Goal: Task Accomplishment & Management: Manage account settings

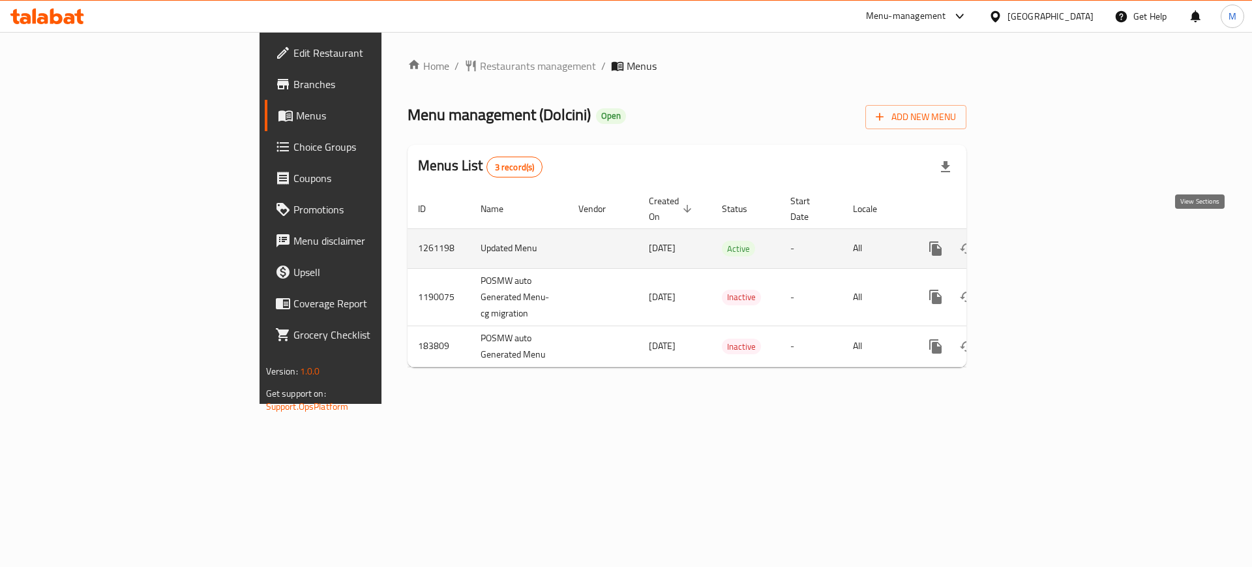
click at [1045, 240] on link "enhanced table" at bounding box center [1029, 248] width 31 height 31
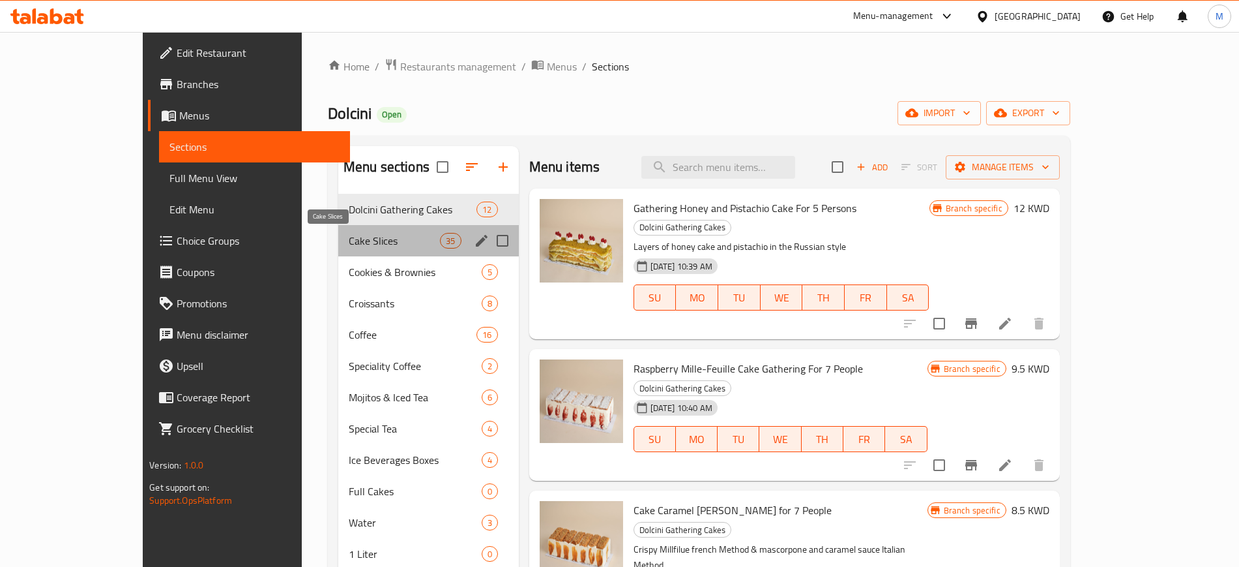
click at [349, 237] on span "Cake Slices" at bounding box center [394, 241] width 91 height 16
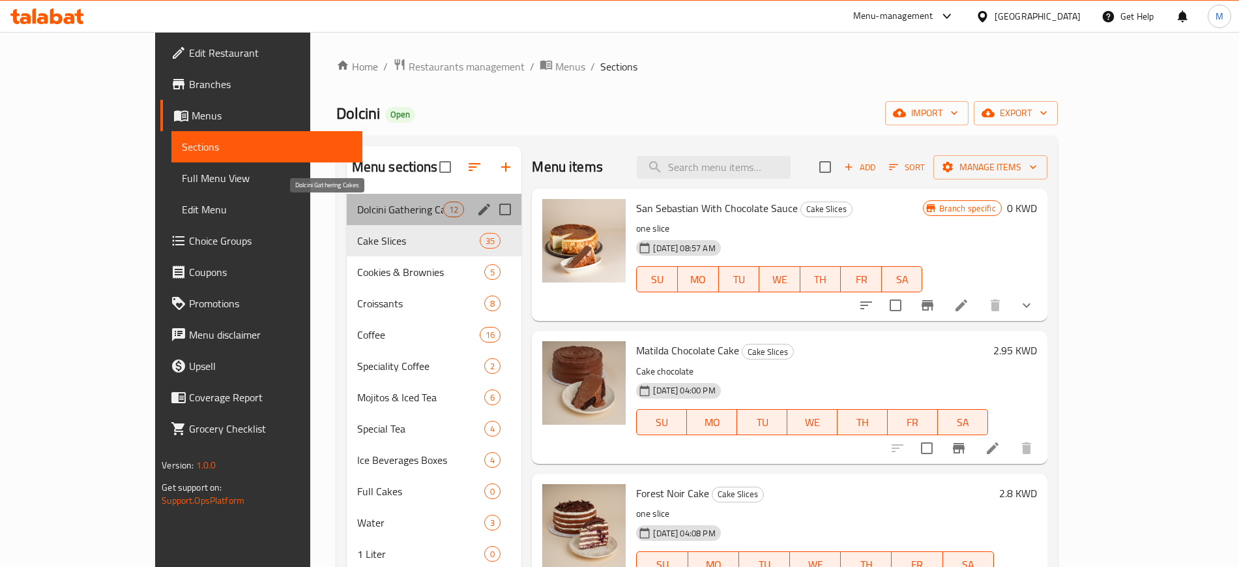
click at [357, 216] on span "Dolcini Gathering Cakes" at bounding box center [400, 209] width 86 height 16
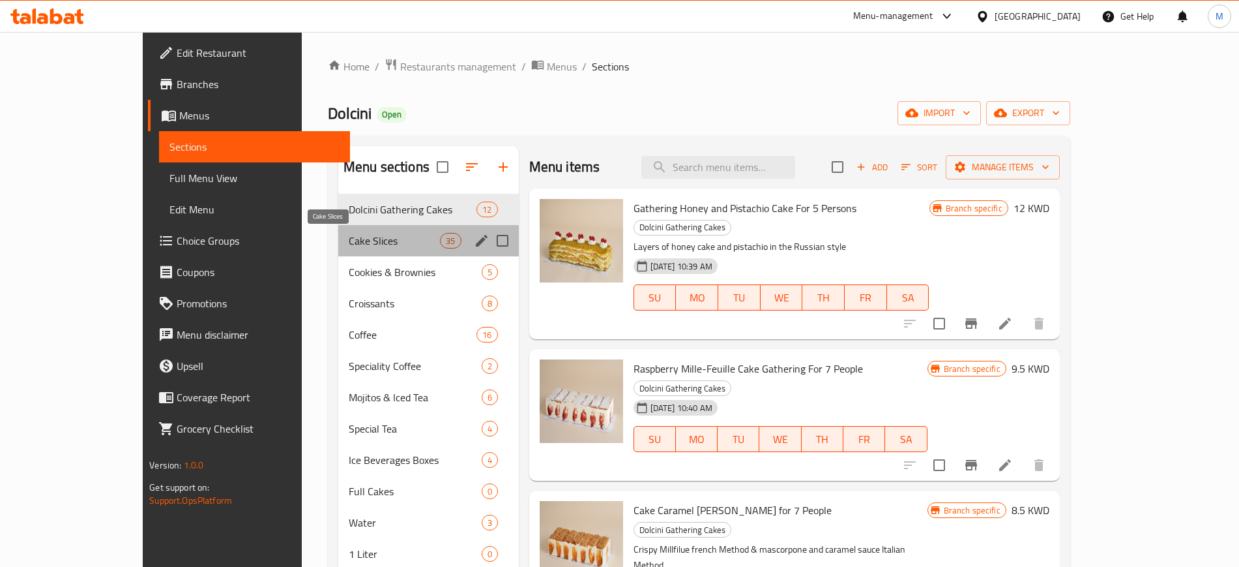
click at [349, 241] on span "Cake Slices" at bounding box center [394, 241] width 91 height 16
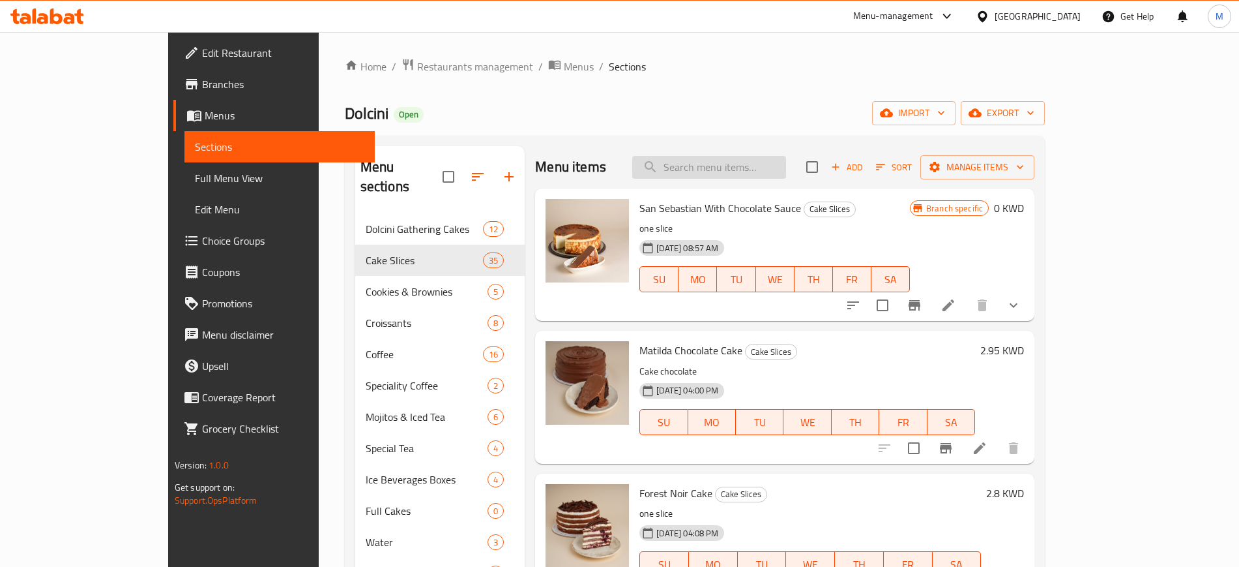
click at [763, 161] on input "search" at bounding box center [709, 167] width 154 height 23
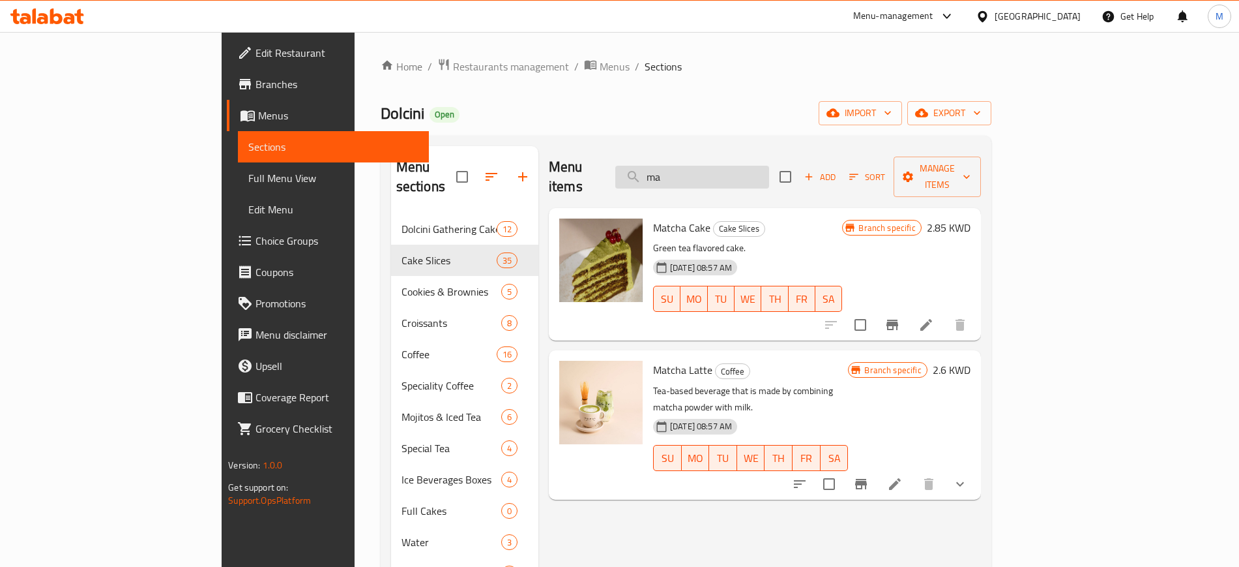
type input "m"
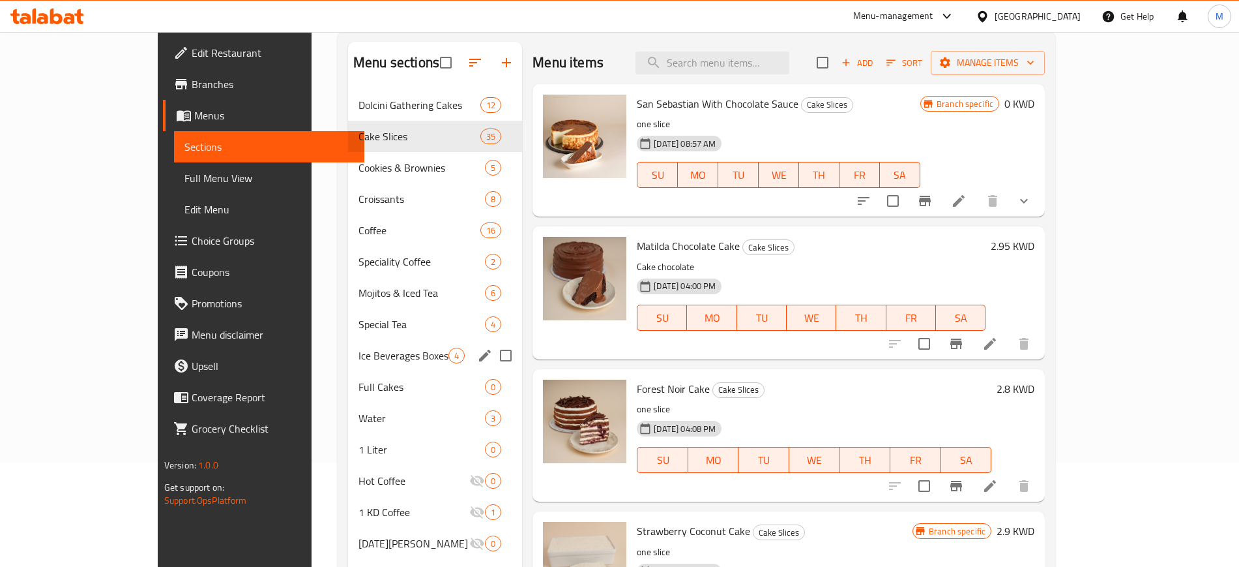
scroll to position [75, 0]
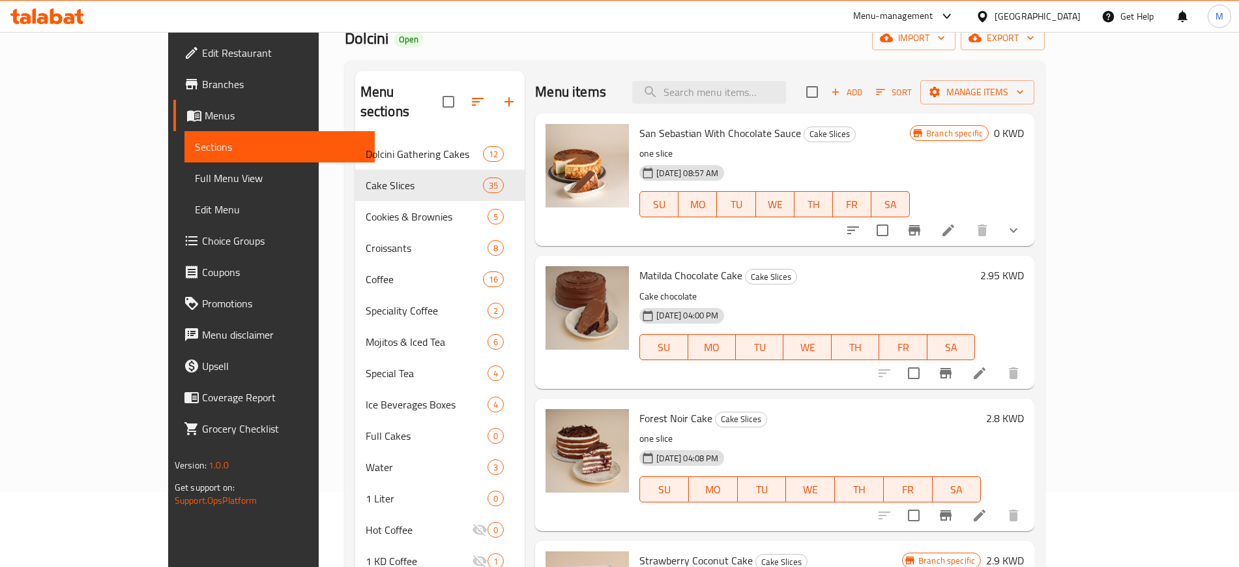
click at [589, 82] on div "Menu items Add Sort Manage items" at bounding box center [784, 92] width 499 height 42
click at [747, 160] on div "[DATE] 08:57 AM SU MO TU WE TH FR SA" at bounding box center [774, 195] width 281 height 70
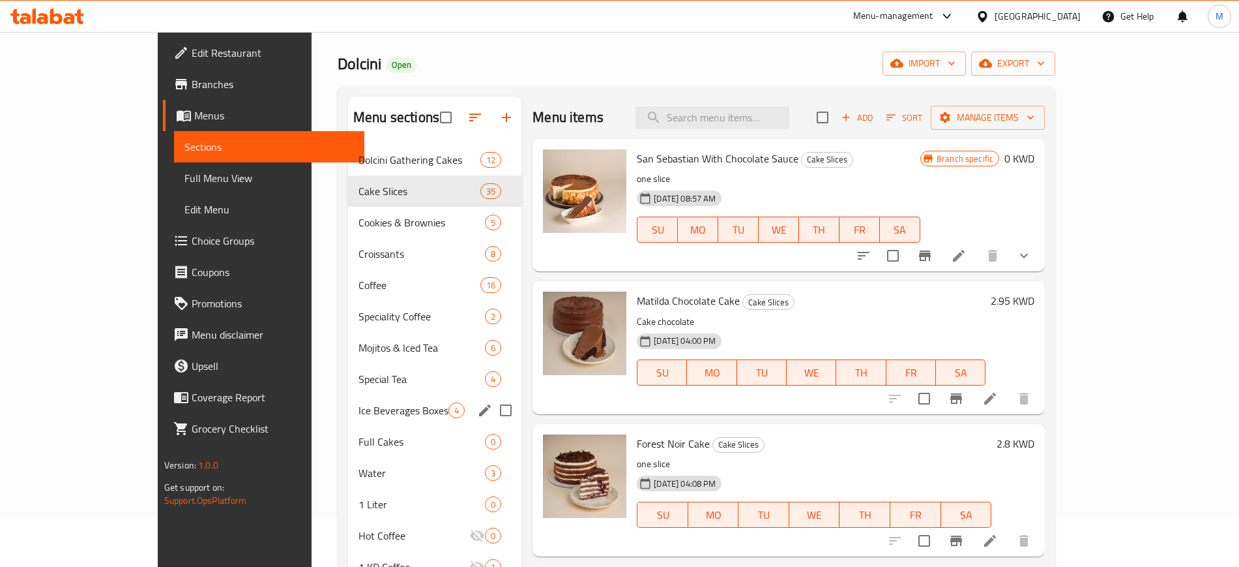
scroll to position [49, 0]
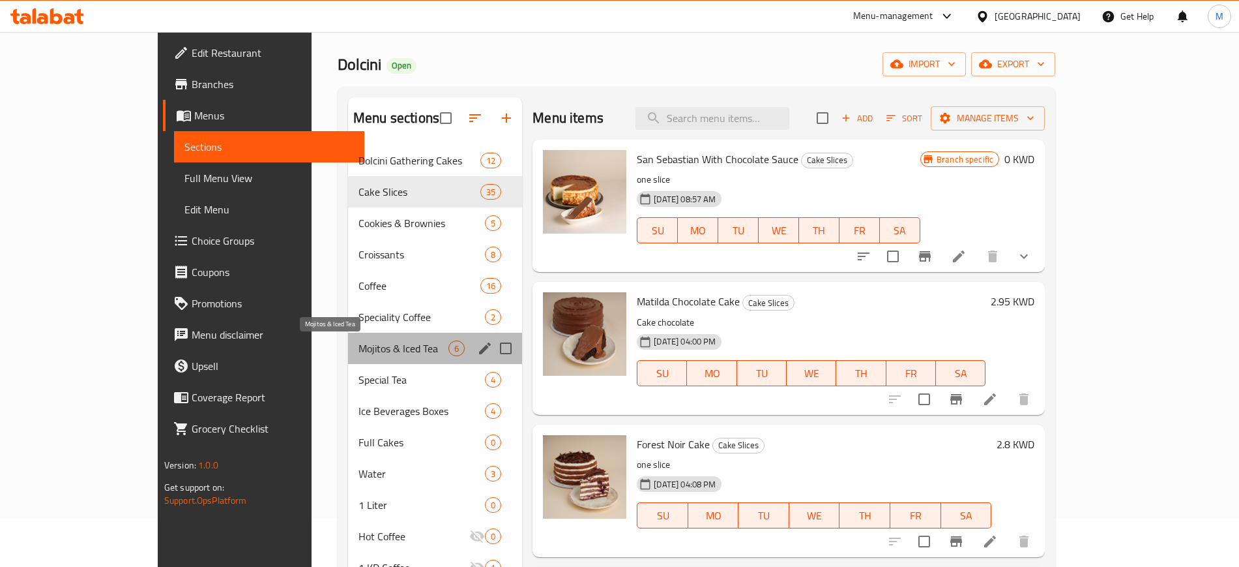
click at [359, 351] on span "Mojitos & Iced Tea" at bounding box center [404, 348] width 90 height 16
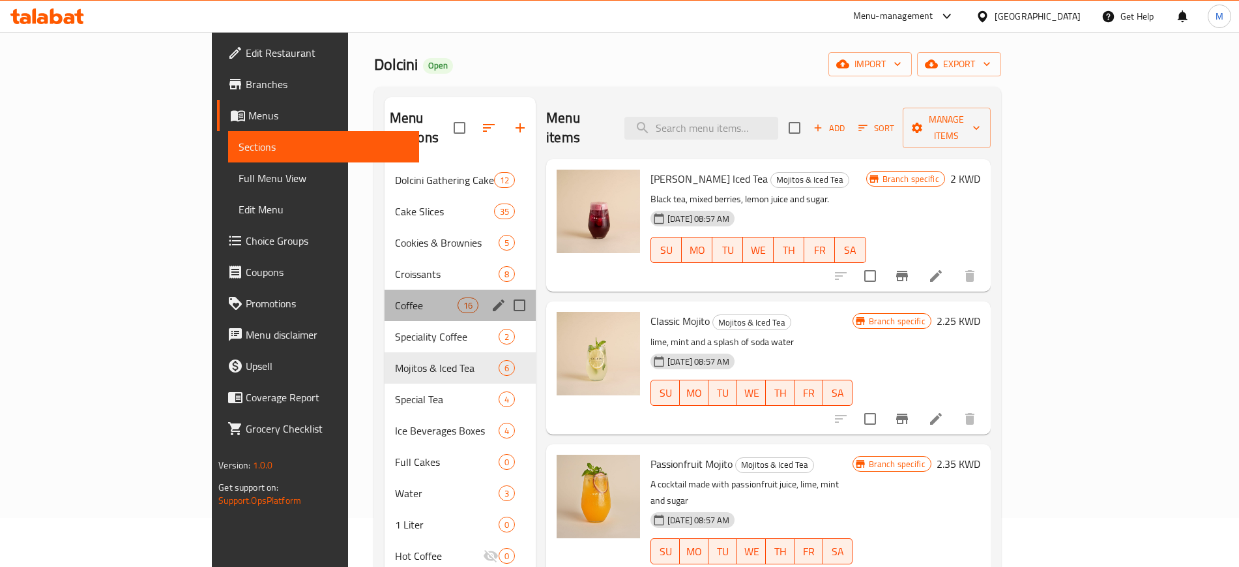
click at [385, 289] on div "Coffee 16" at bounding box center [461, 304] width 152 height 31
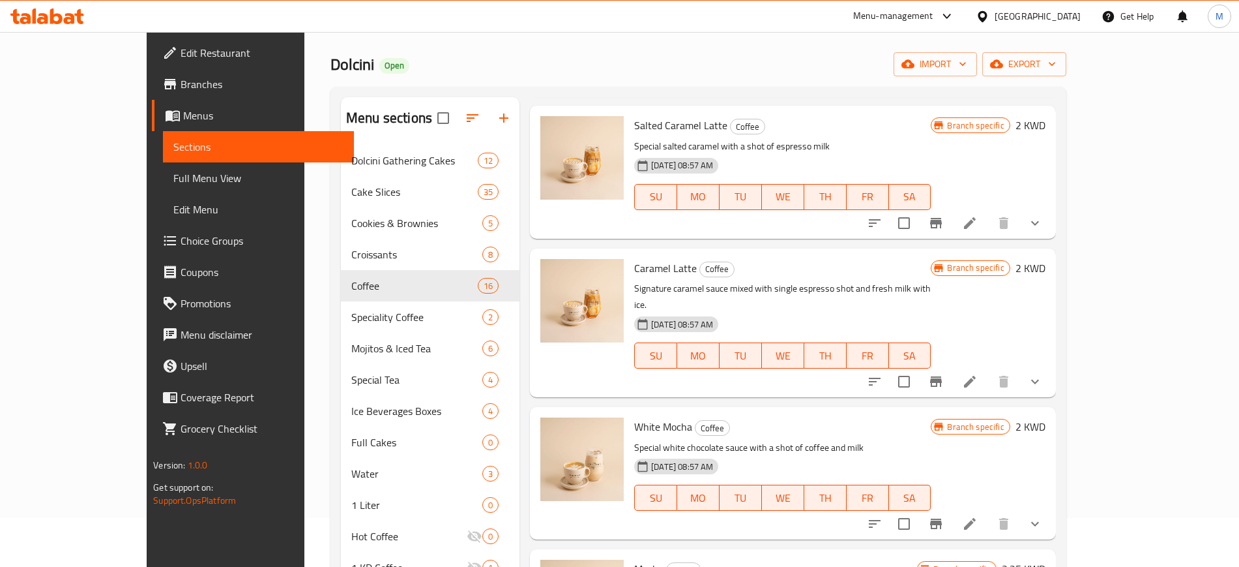
scroll to position [1085, 0]
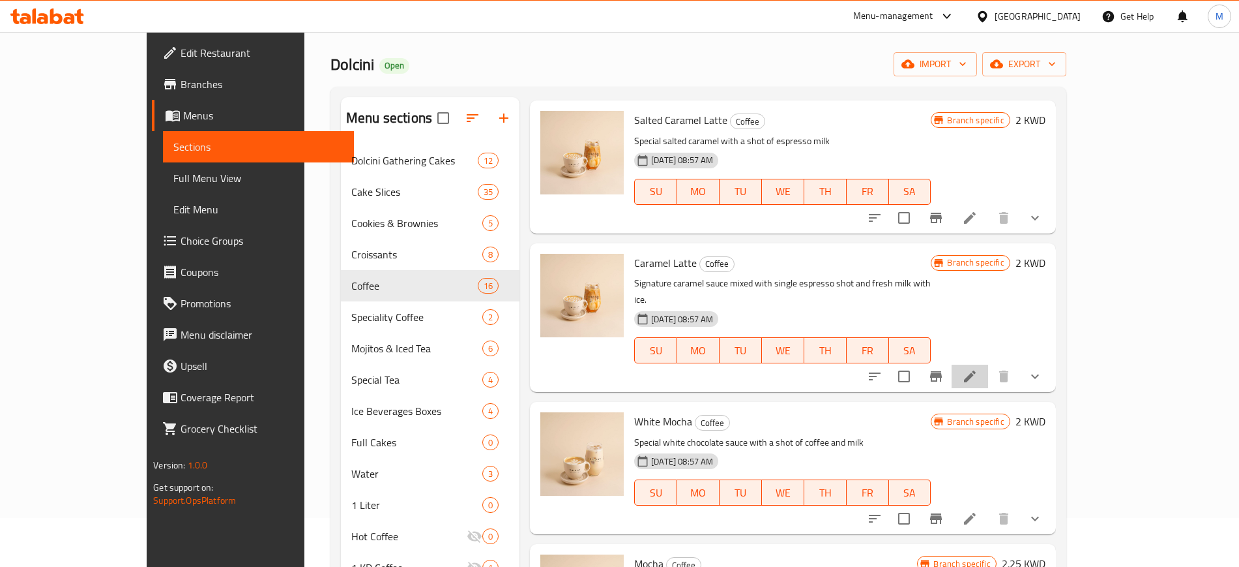
click at [988, 364] on li at bounding box center [970, 375] width 37 height 23
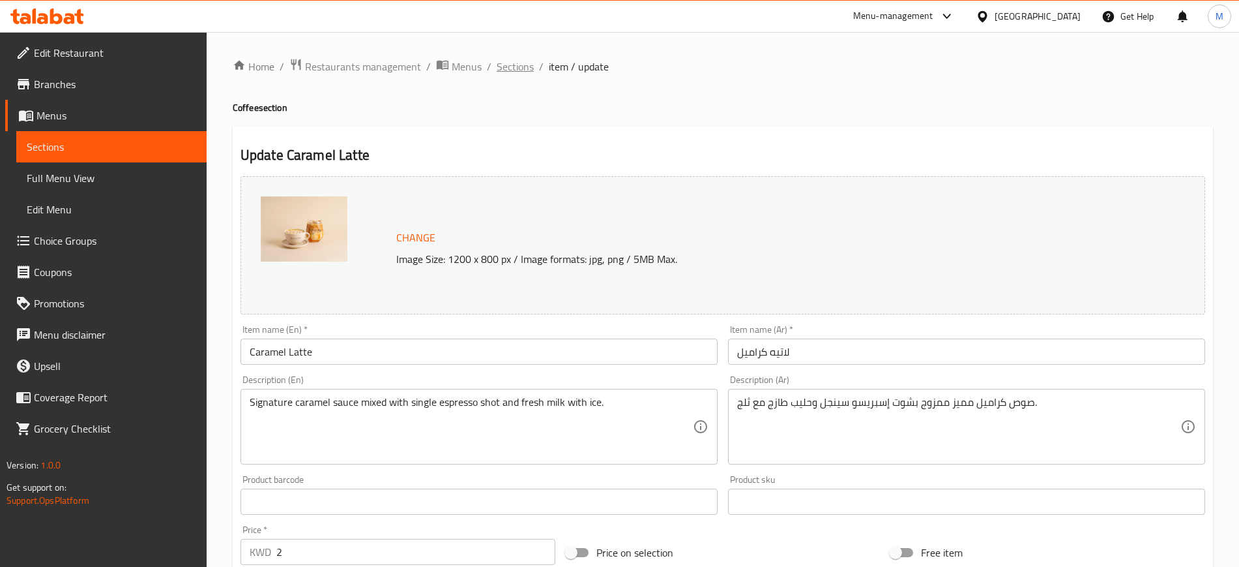
click at [524, 68] on span "Sections" at bounding box center [515, 67] width 37 height 16
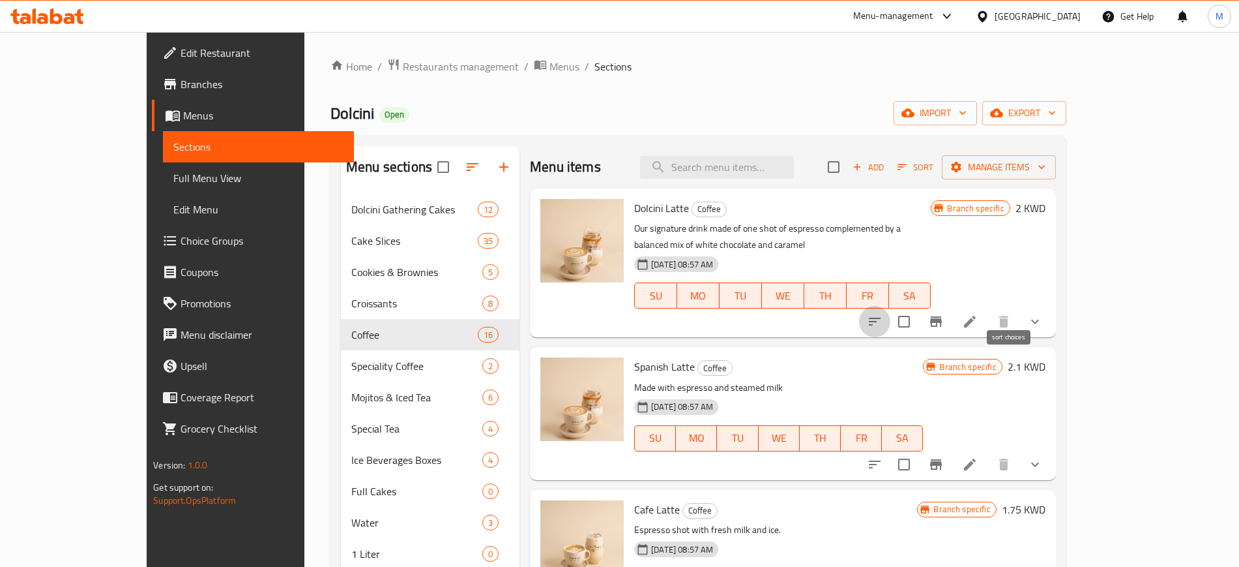
click at [891, 314] on button "sort-choices" at bounding box center [874, 321] width 31 height 31
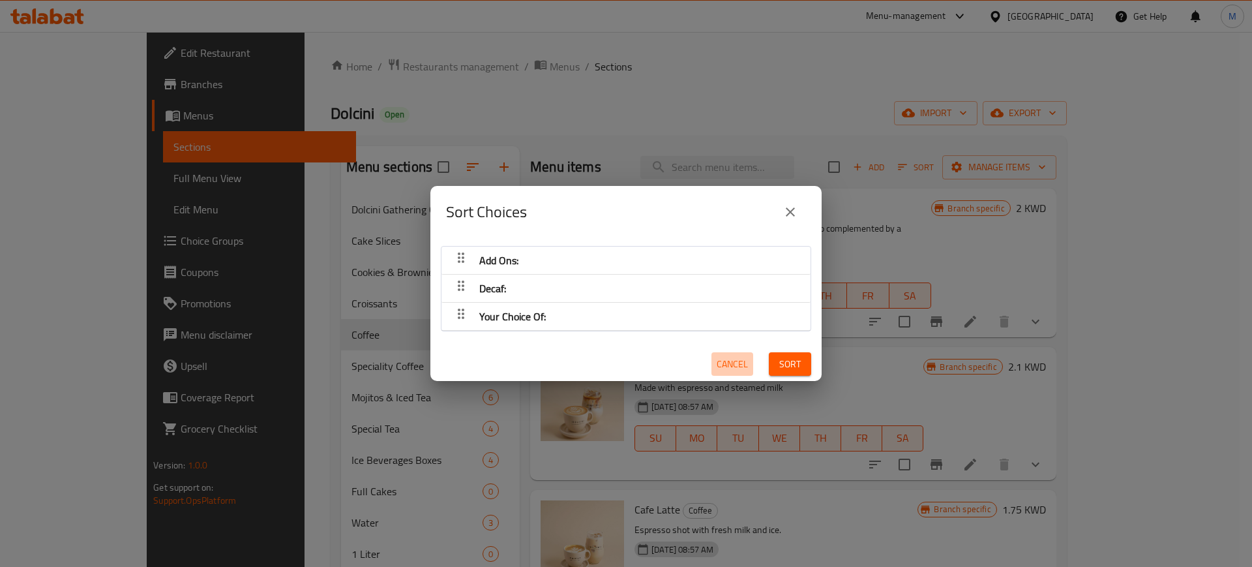
click at [717, 357] on span "Cancel" at bounding box center [732, 364] width 31 height 16
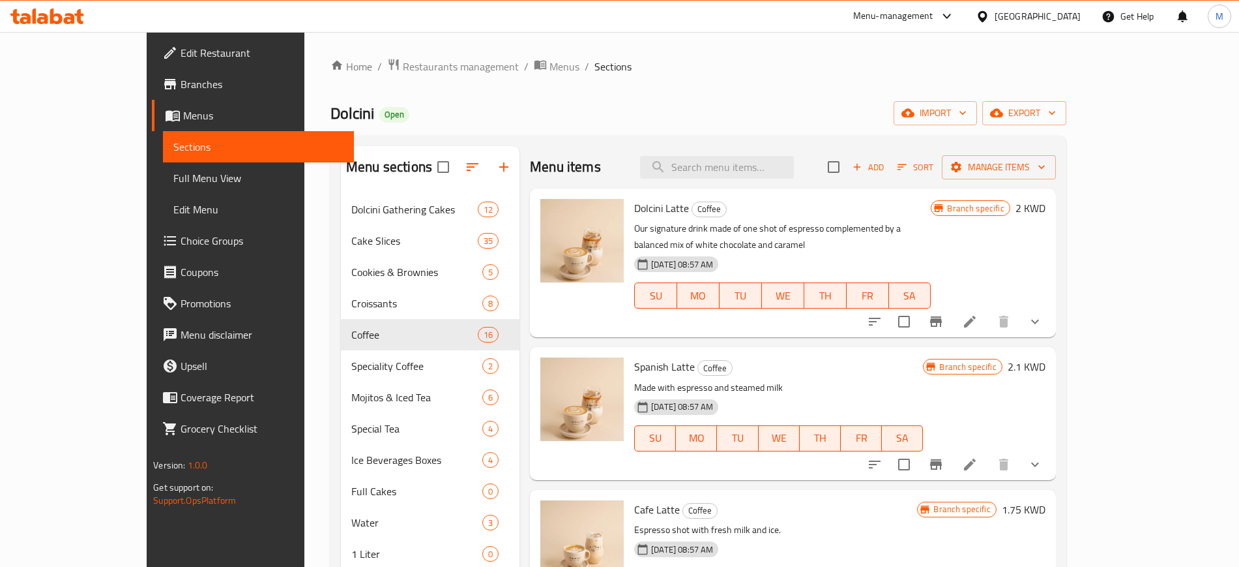
click at [799, 361] on div "Spanish Latte Coffee Made with espresso and steamed milk [DATE] 08:57 AM SU MO …" at bounding box center [778, 413] width 299 height 122
click at [868, 144] on div "Menu sections Dolcini Gathering Cakes 12 Cake Slices 35 Cookies & Brownies 5 Cr…" at bounding box center [699, 429] width 736 height 587
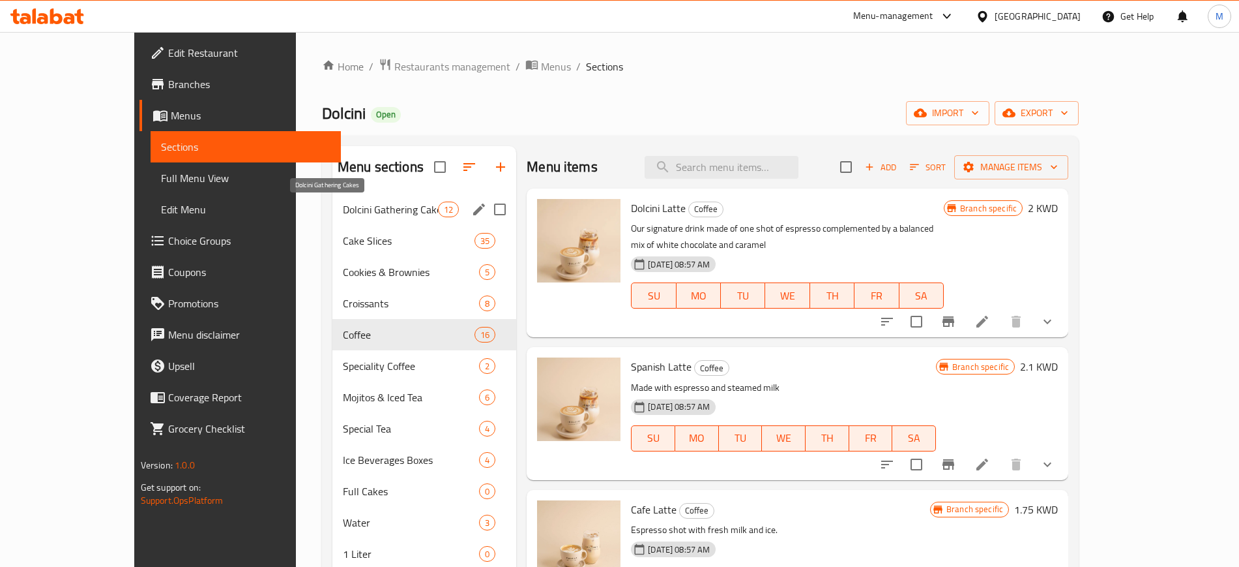
click at [343, 205] on span "Dolcini Gathering Cakes" at bounding box center [390, 209] width 95 height 16
